Goal: Check status: Check status

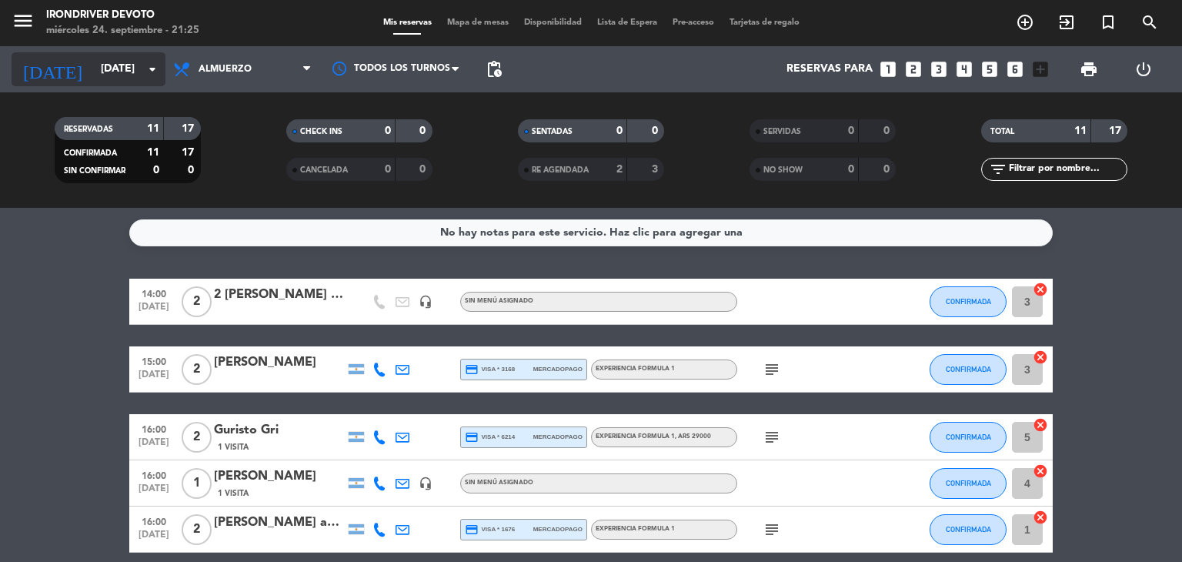
scroll to position [385, 0]
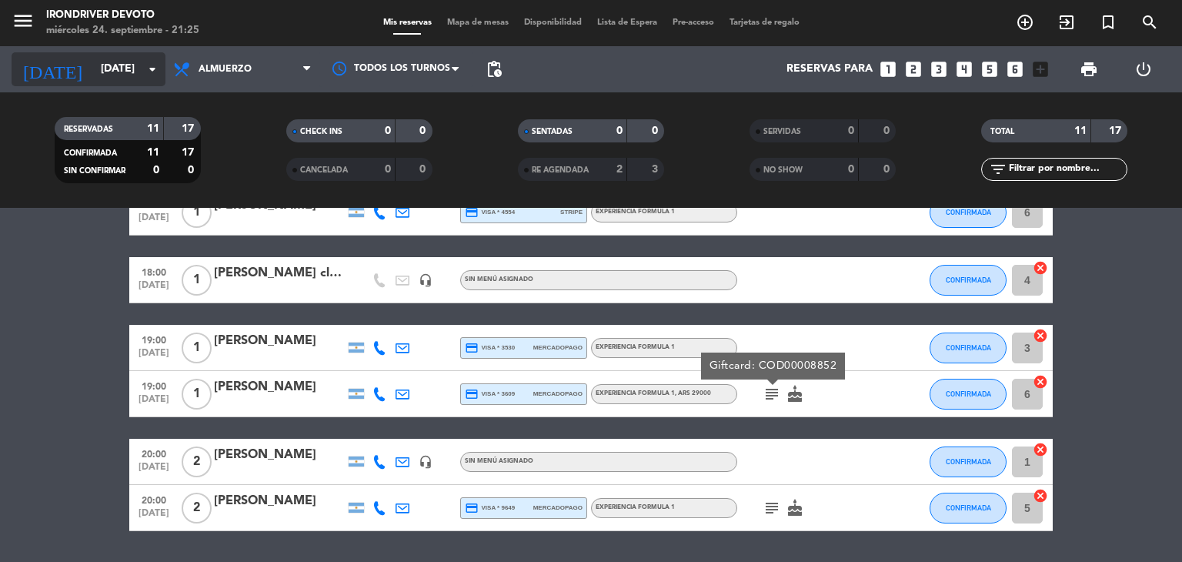
click at [93, 76] on input "[DATE]" at bounding box center [166, 69] width 146 height 28
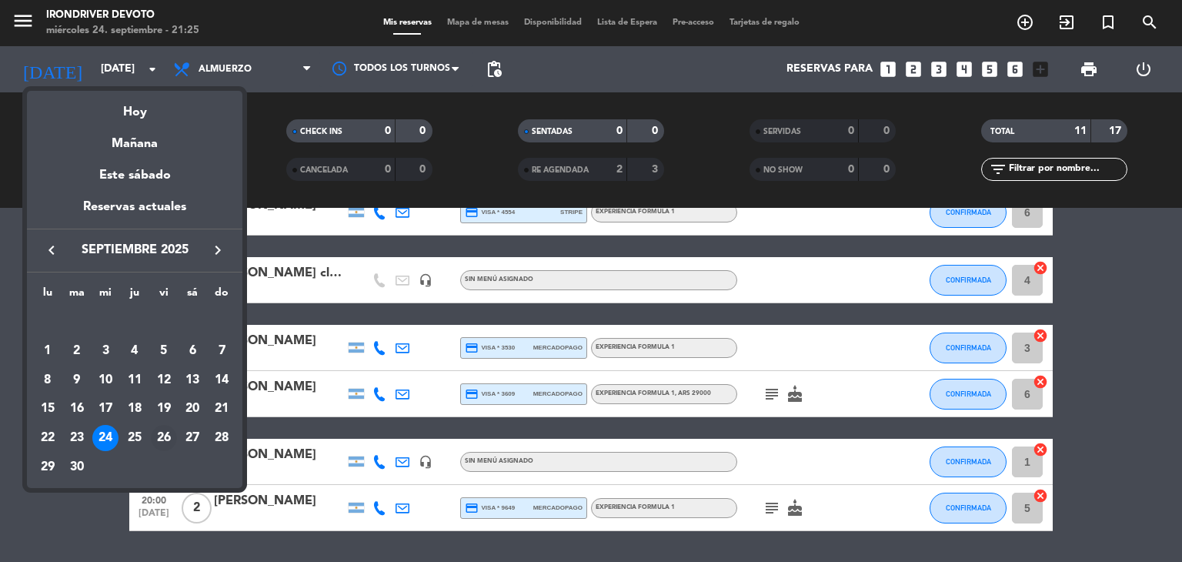
click at [168, 441] on div "26" at bounding box center [164, 438] width 26 height 26
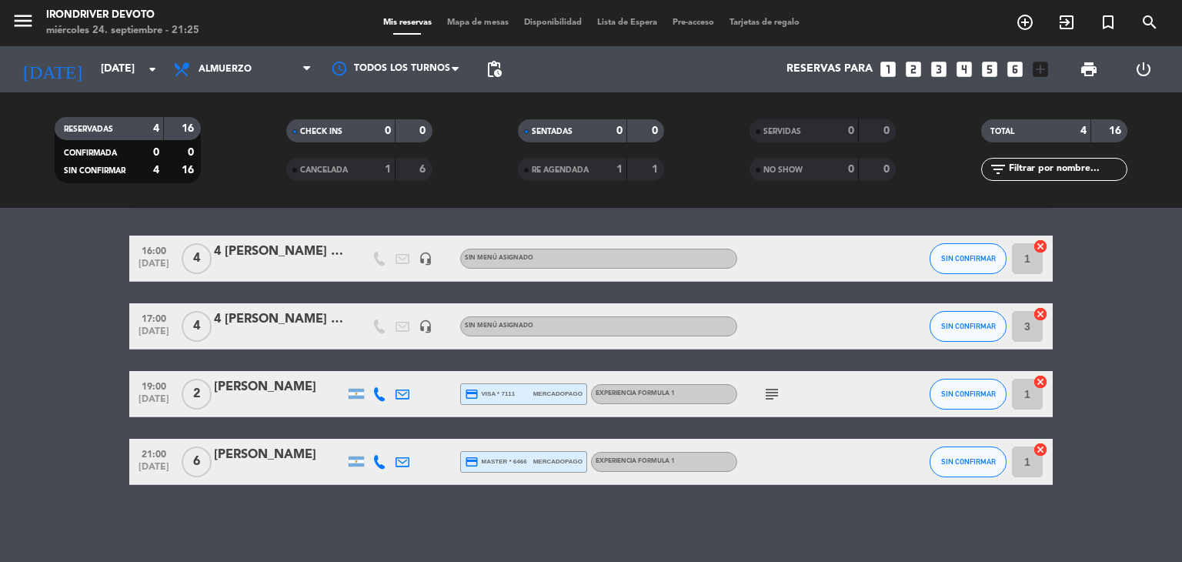
scroll to position [0, 0]
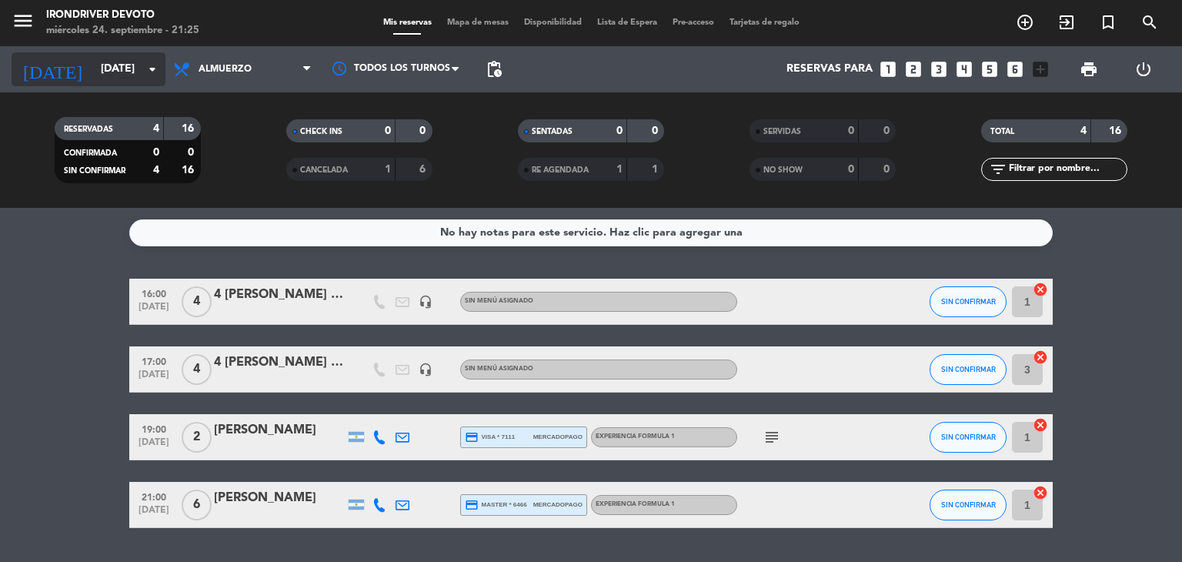
click at [100, 75] on input "[DATE]" at bounding box center [166, 69] width 146 height 28
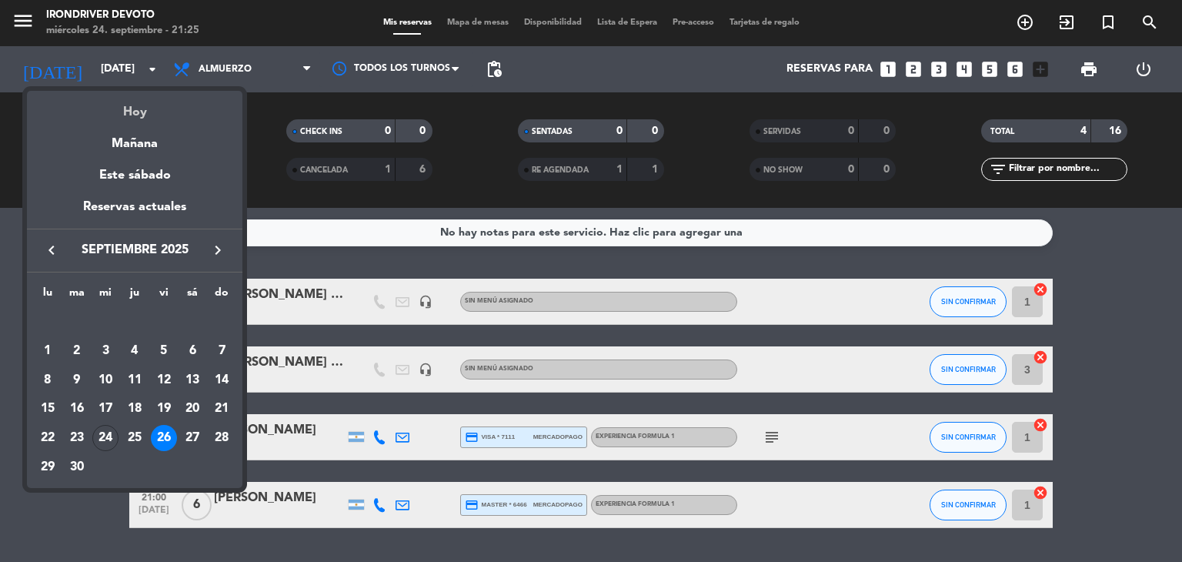
click at [120, 111] on div "Hoy" at bounding box center [134, 107] width 215 height 32
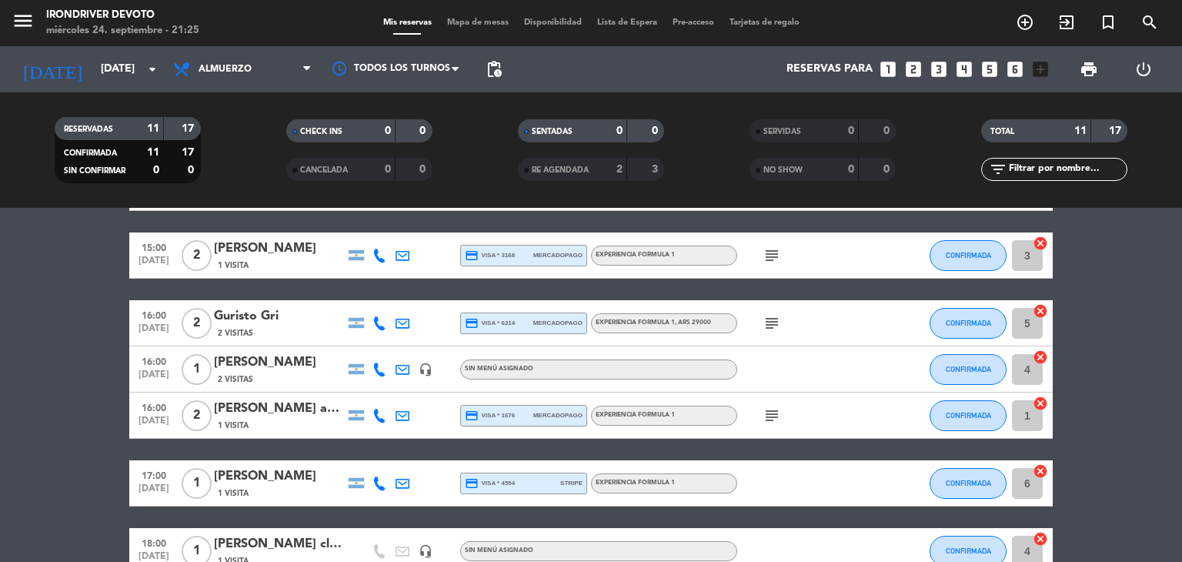
scroll to position [431, 0]
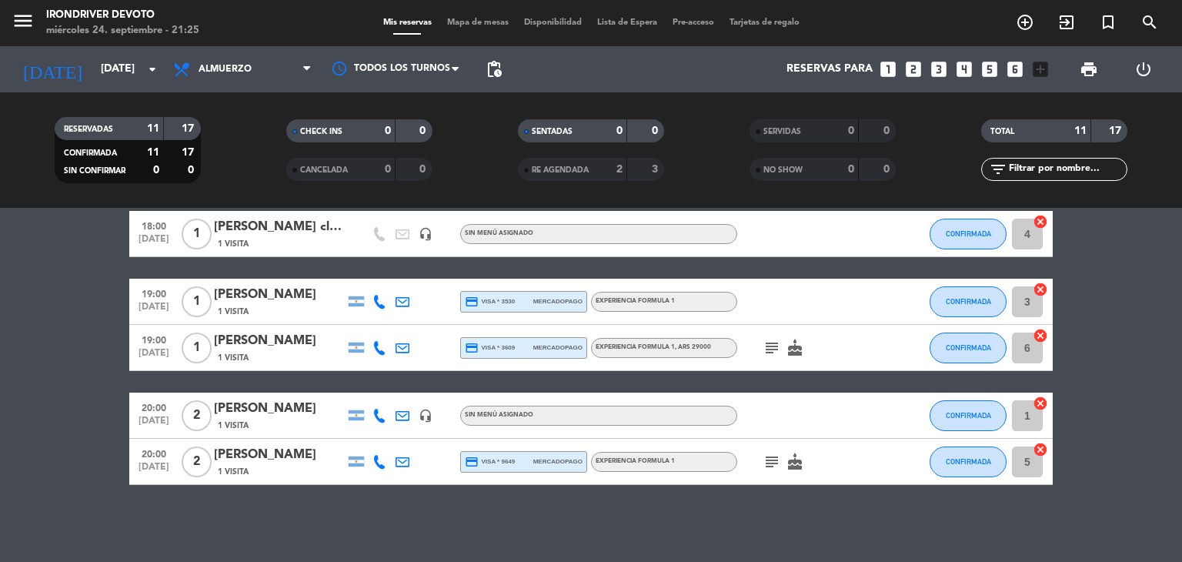
click at [777, 462] on icon "subject" at bounding box center [771, 461] width 18 height 18
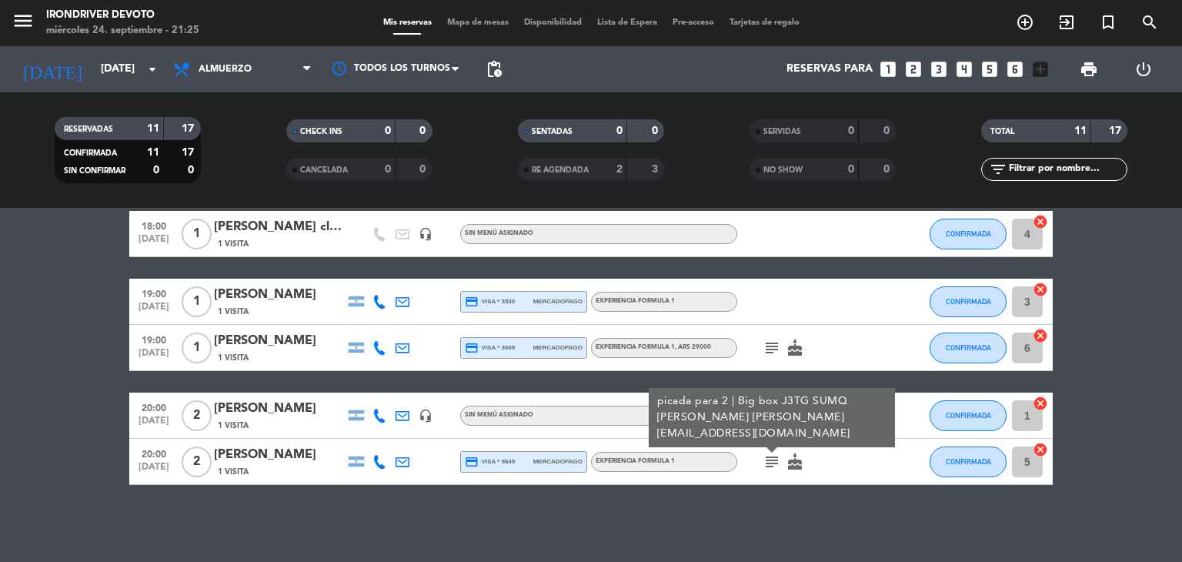
click at [707, 462] on div "Experiencia Formula 1" at bounding box center [664, 462] width 146 height 20
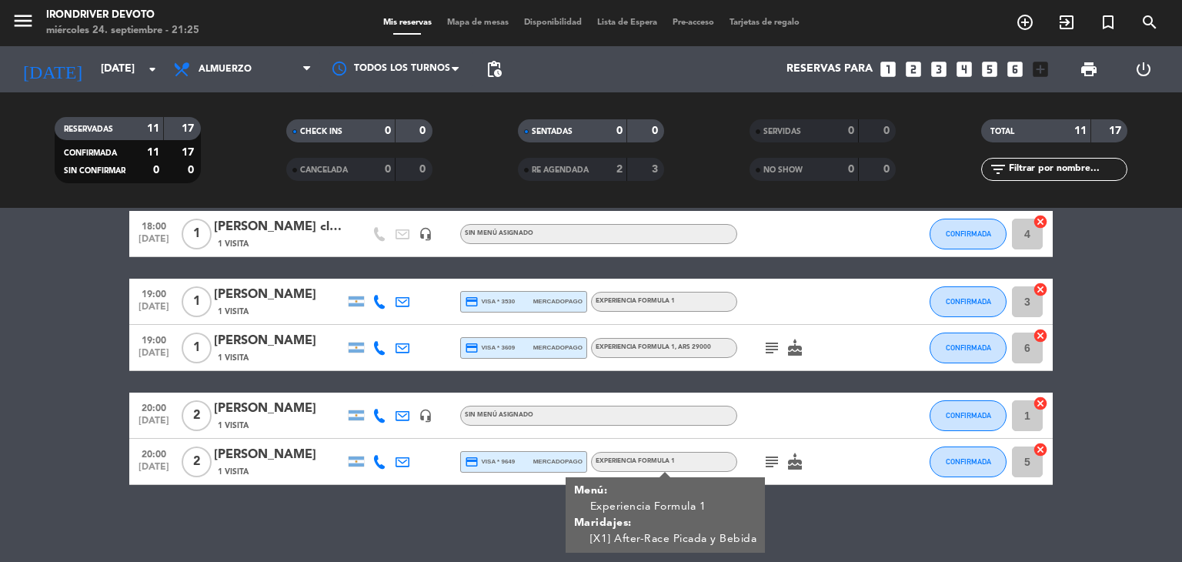
click at [773, 463] on icon "subject" at bounding box center [771, 461] width 18 height 18
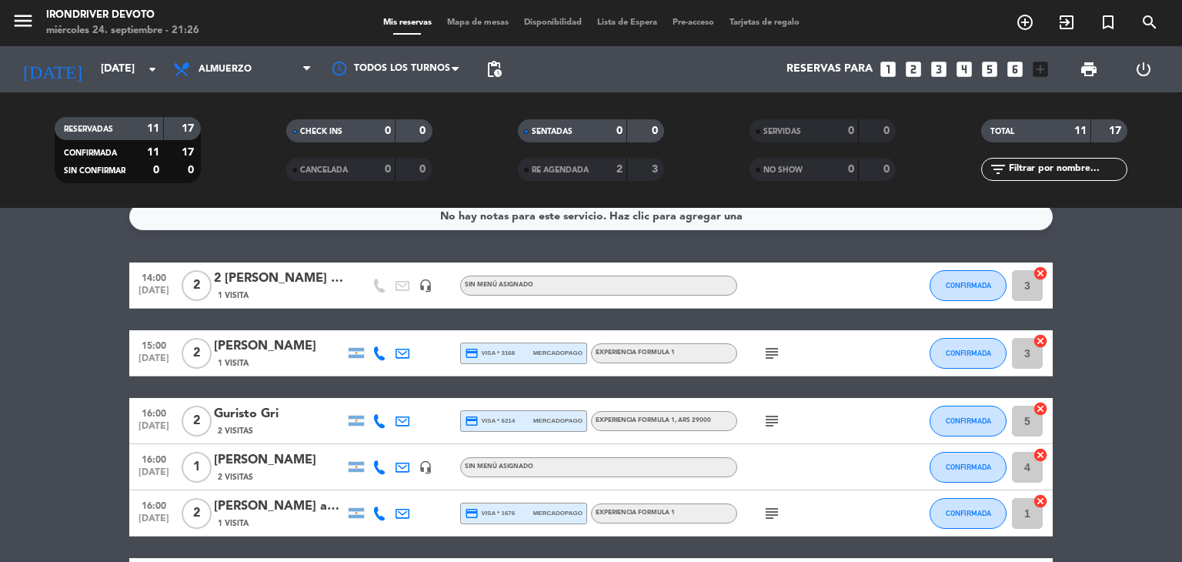
scroll to position [0, 0]
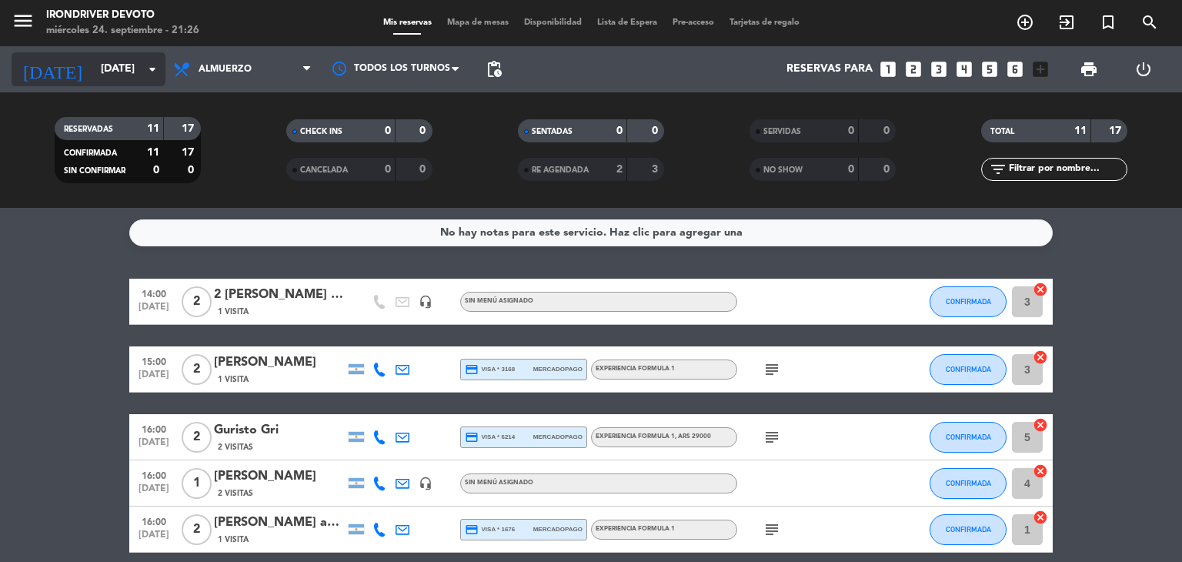
click at [108, 63] on input "[DATE]" at bounding box center [166, 69] width 146 height 28
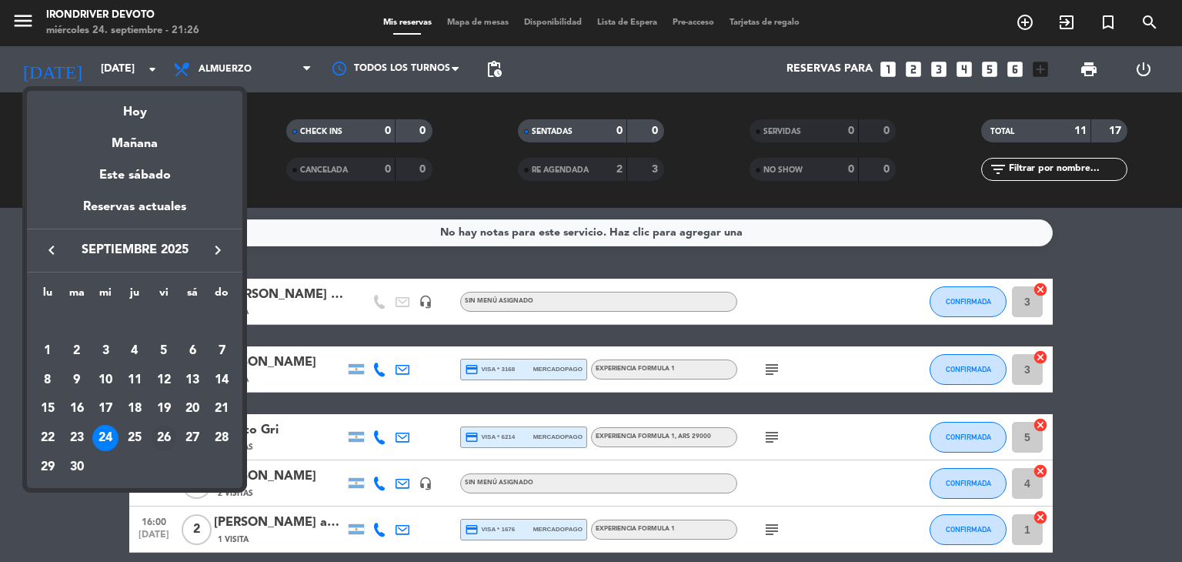
click at [157, 438] on div "26" at bounding box center [164, 438] width 26 height 26
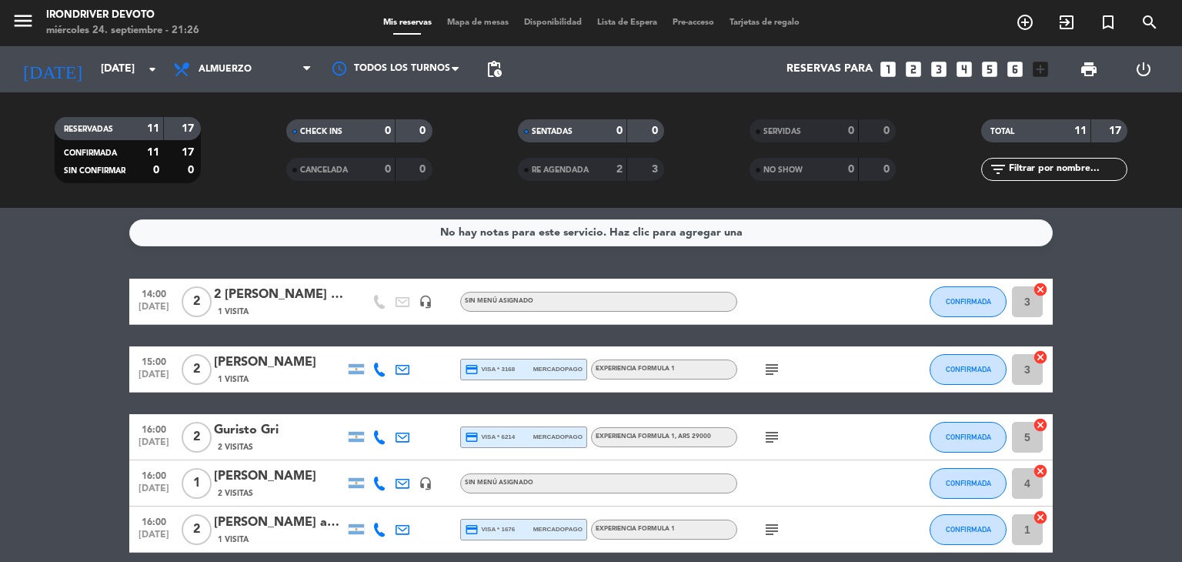
type input "[DATE]"
